Goal: Task Accomplishment & Management: Manage account settings

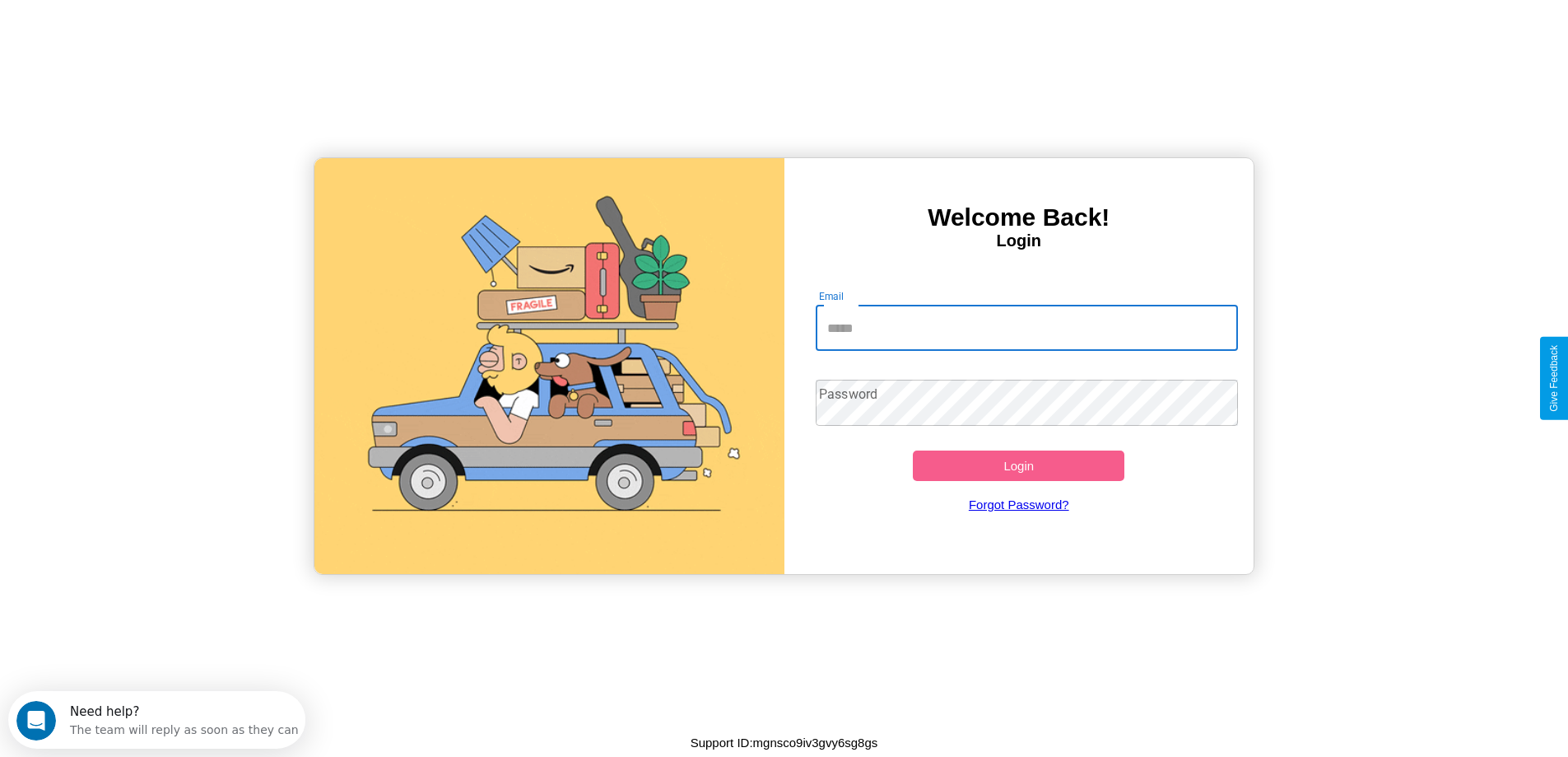
click at [1026, 328] on input "Email" at bounding box center [1026, 327] width 422 height 46
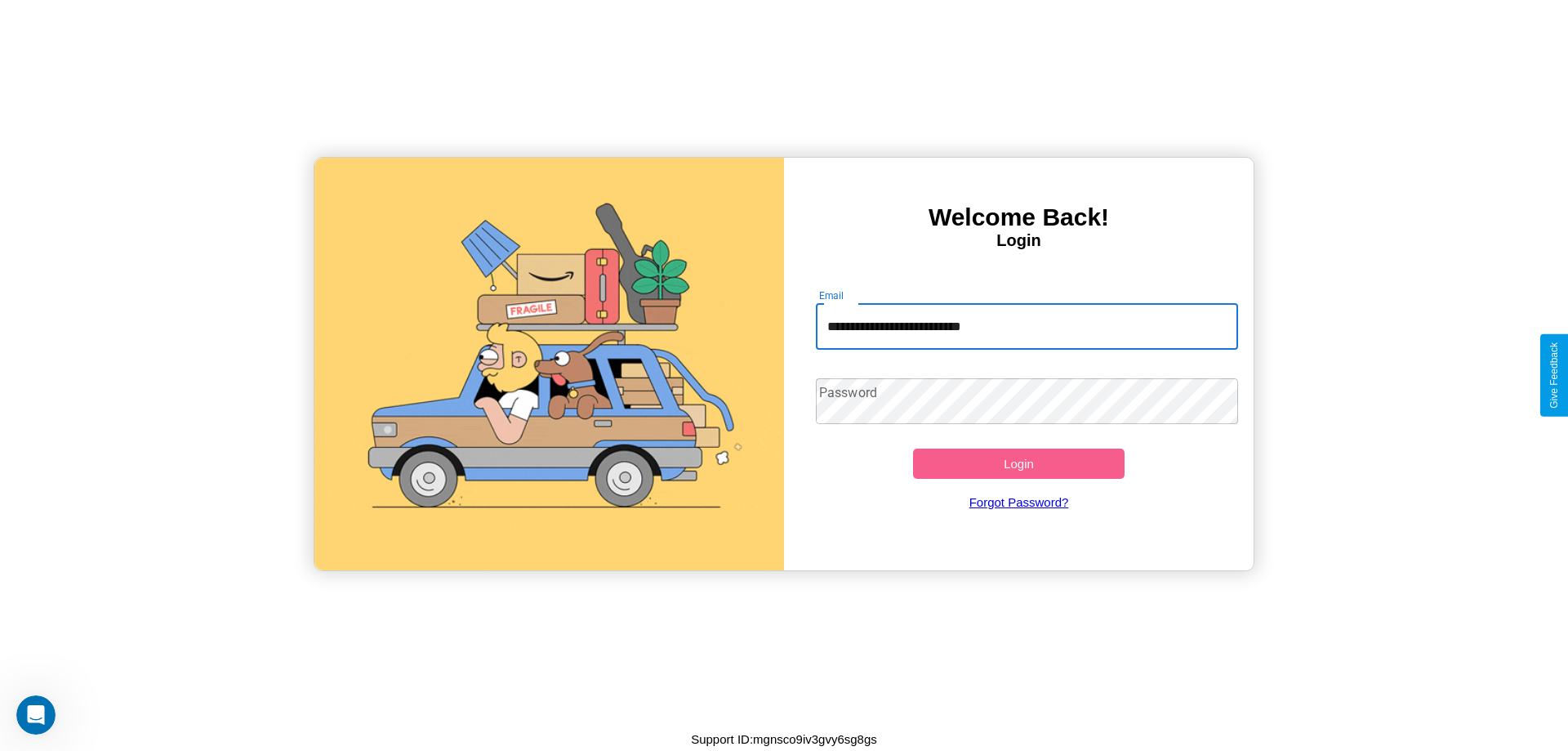
type input "**********"
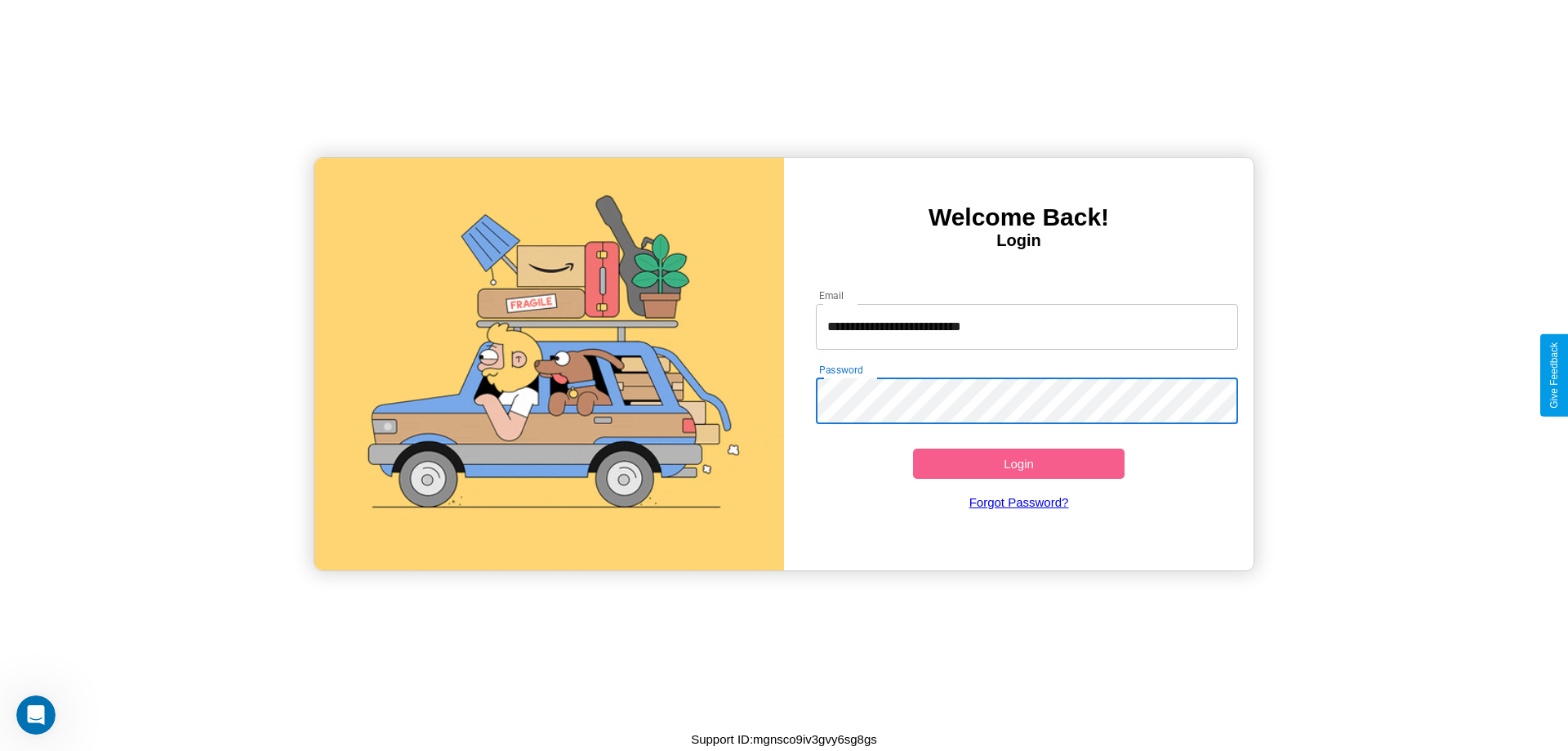
click at [1018, 463] on button "Login" at bounding box center [1018, 463] width 211 height 30
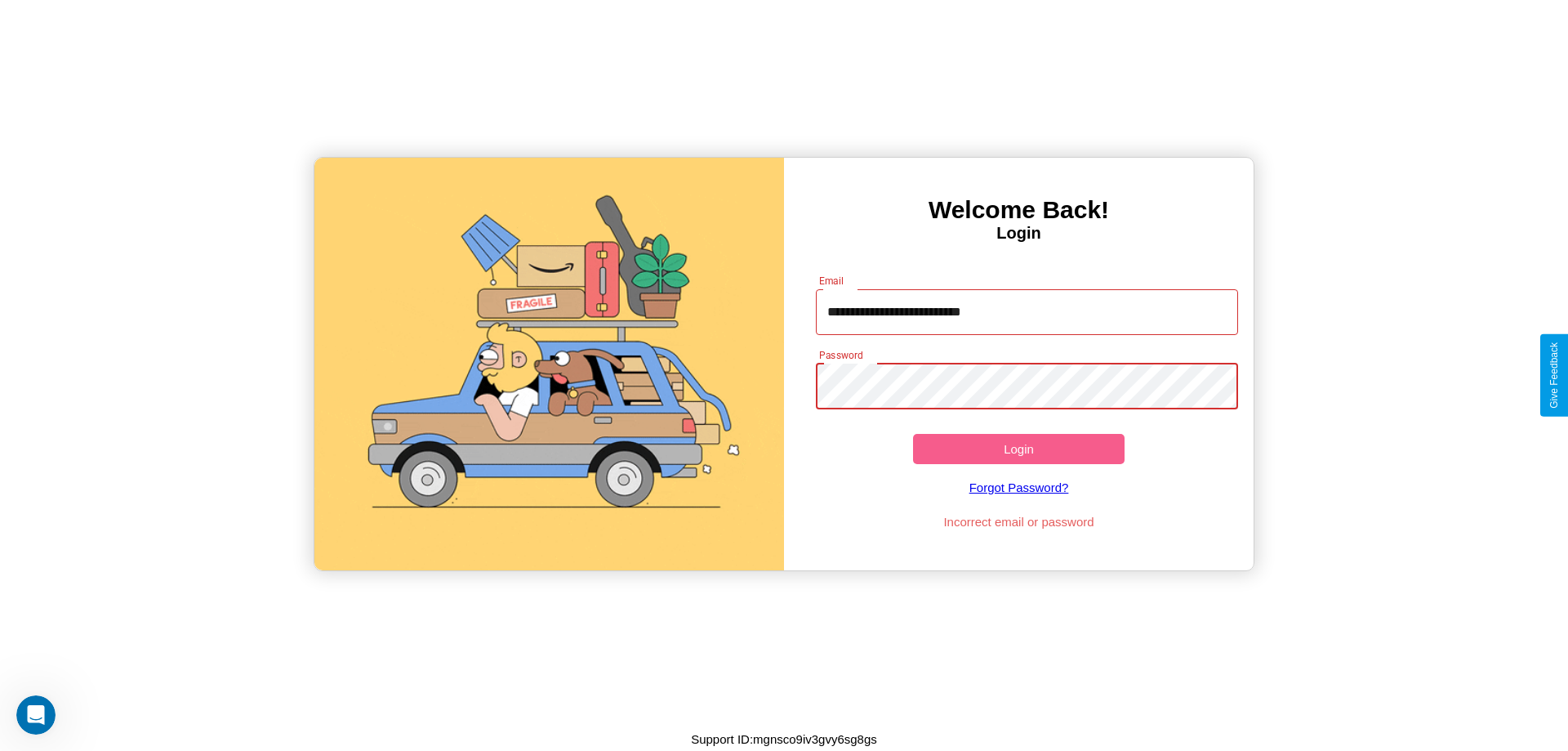
click at [1018, 448] on button "Login" at bounding box center [1018, 449] width 211 height 30
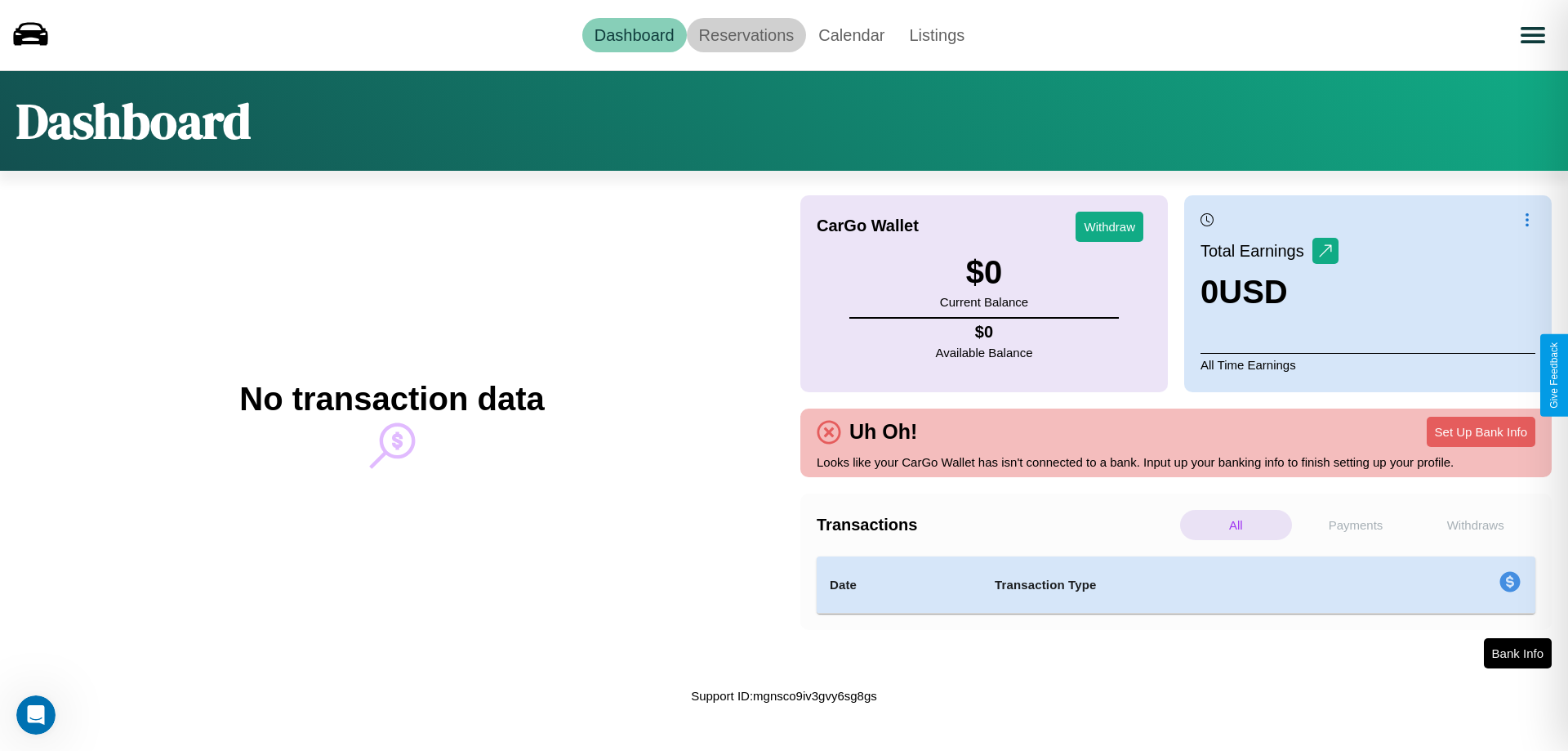
click at [745, 35] on link "Reservations" at bounding box center [746, 35] width 120 height 35
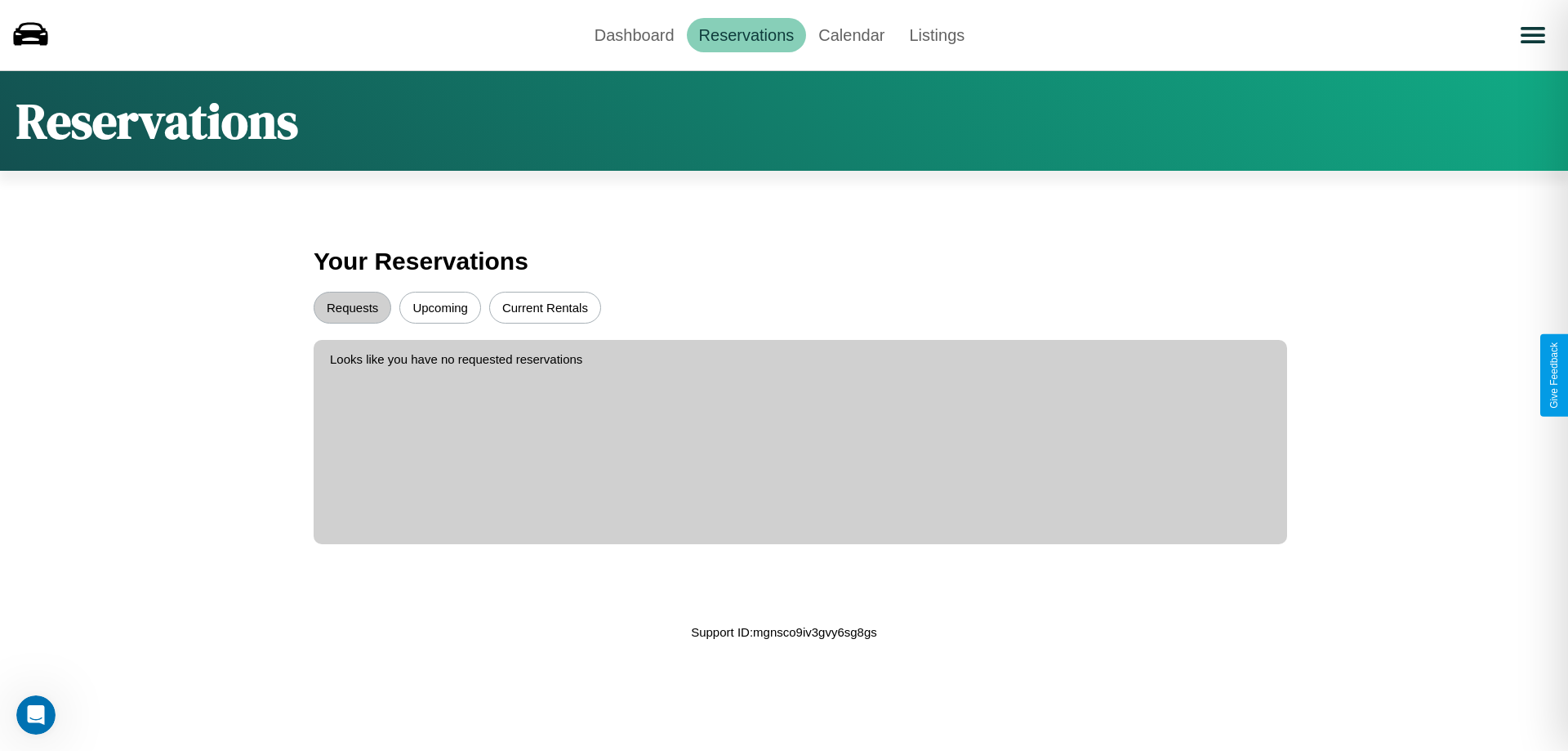
click at [544, 307] on button "Current Rentals" at bounding box center [545, 308] width 112 height 32
click at [440, 307] on button "Upcoming" at bounding box center [439, 308] width 81 height 32
click at [352, 307] on button "Requests" at bounding box center [352, 308] width 78 height 32
click at [634, 35] on link "Dashboard" at bounding box center [635, 35] width 105 height 35
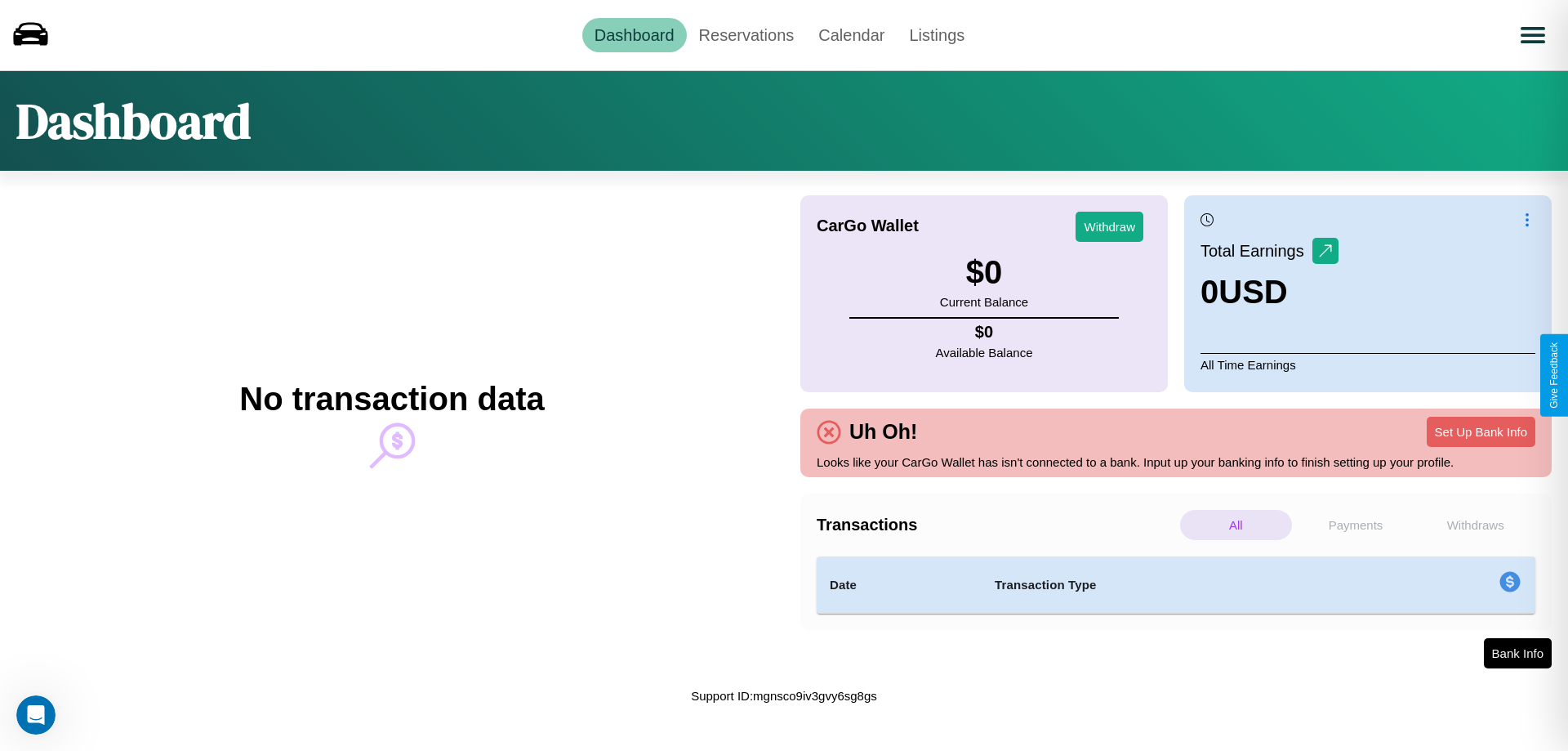
click at [1474, 525] on p "Withdraws" at bounding box center [1475, 525] width 112 height 30
click at [1356, 525] on p "Payments" at bounding box center [1356, 525] width 112 height 30
